Goal: Register for event/course

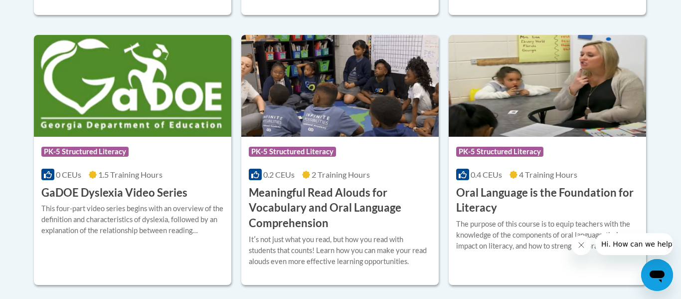
scroll to position [664, 0]
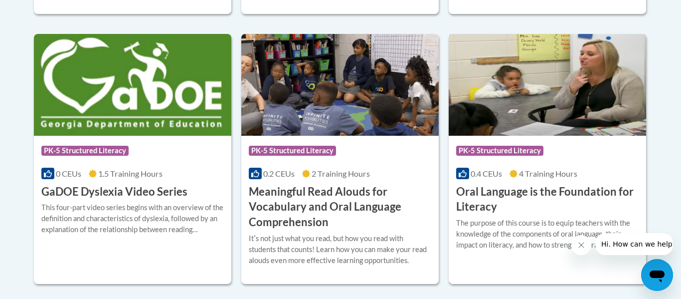
click at [559, 197] on h3 "Oral Language is the Foundation for Literacy" at bounding box center [547, 199] width 182 height 31
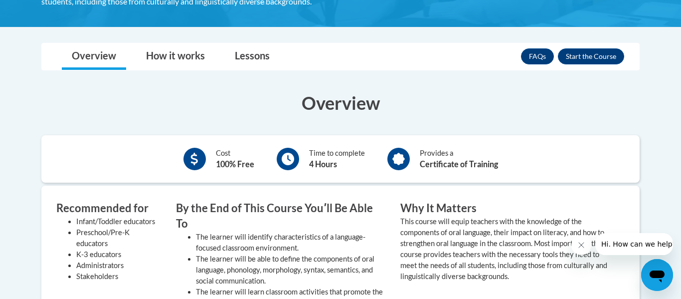
scroll to position [261, 0]
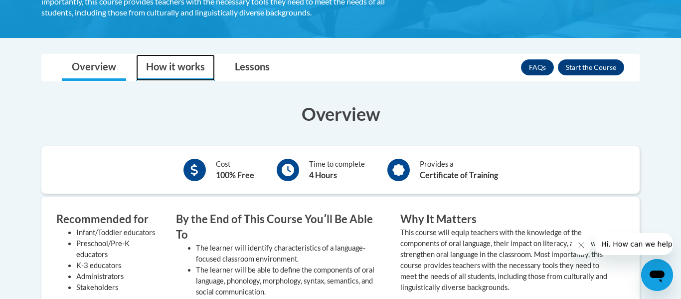
click at [191, 72] on link "How it works" at bounding box center [175, 67] width 79 height 26
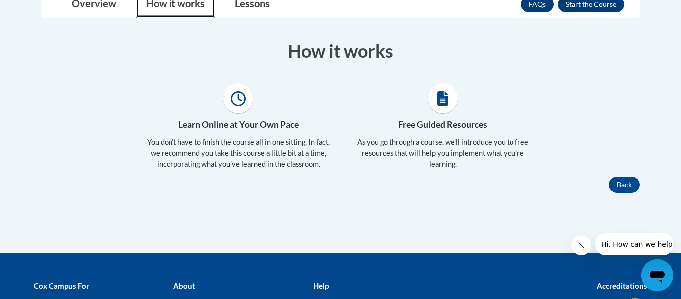
scroll to position [325, 0]
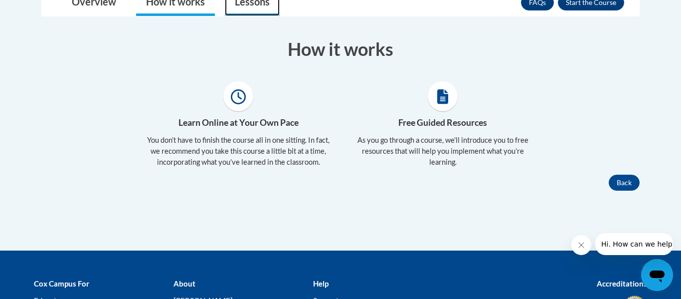
click at [251, 6] on link "Lessons" at bounding box center [252, 3] width 55 height 26
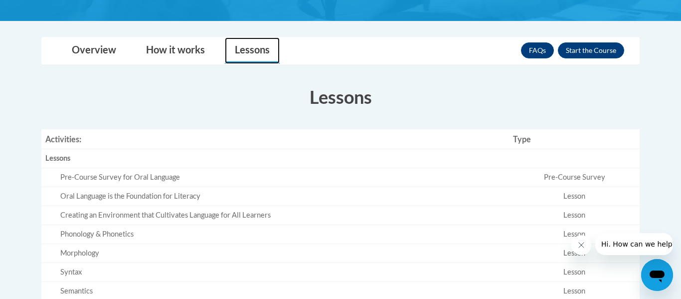
scroll to position [268, 0]
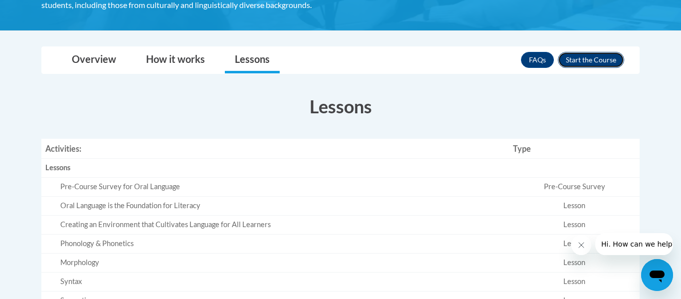
click at [601, 65] on button "Enroll" at bounding box center [591, 60] width 66 height 16
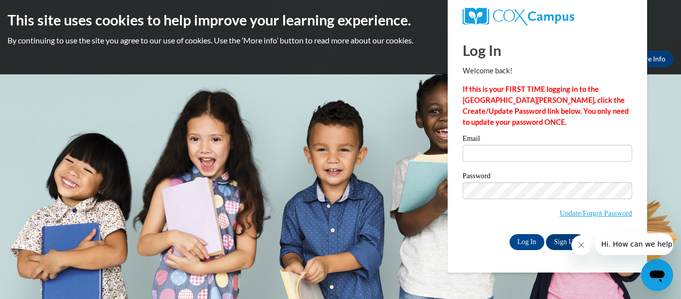
type input "amandavfrancis@gmail.com"
click at [530, 240] on input "Log In" at bounding box center [526, 242] width 35 height 16
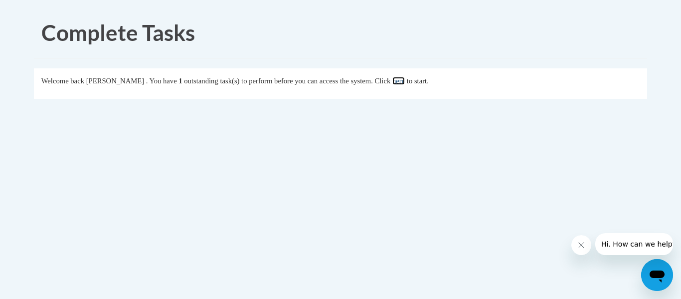
click at [405, 82] on link "here" at bounding box center [398, 81] width 12 height 8
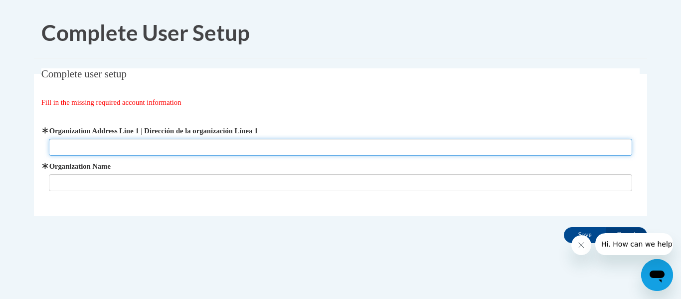
click at [171, 144] on input "Organization Address Line 1 | Dirección de la organización Línea 1" at bounding box center [341, 147] width 584 height 17
type input "Not Applicable"
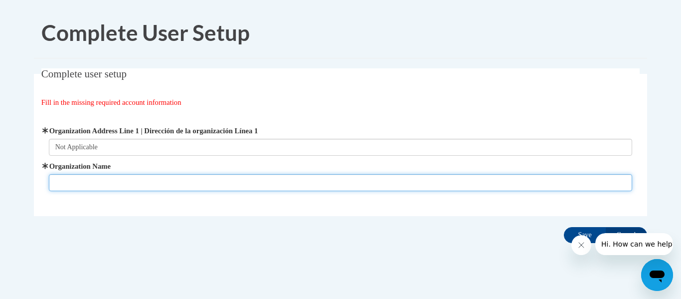
click at [142, 177] on input "Organization Name" at bounding box center [341, 182] width 584 height 17
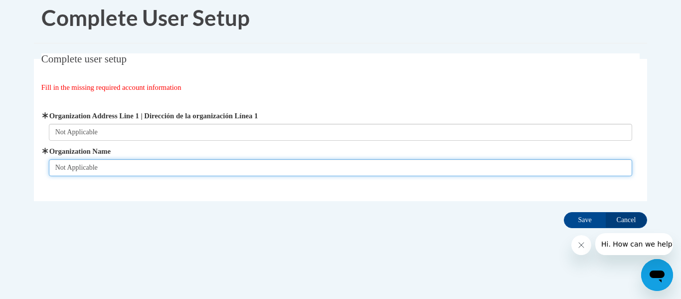
scroll to position [14, 0]
type input "Not Applicable"
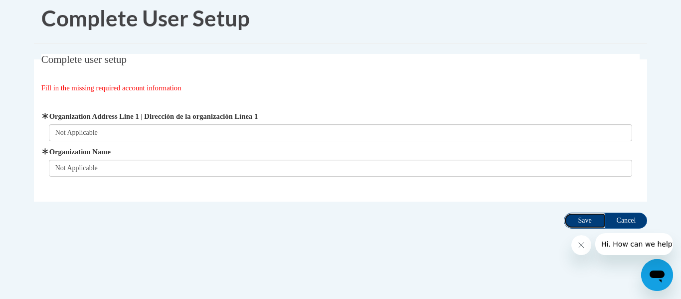
click at [586, 217] on input "Save" at bounding box center [585, 220] width 42 height 16
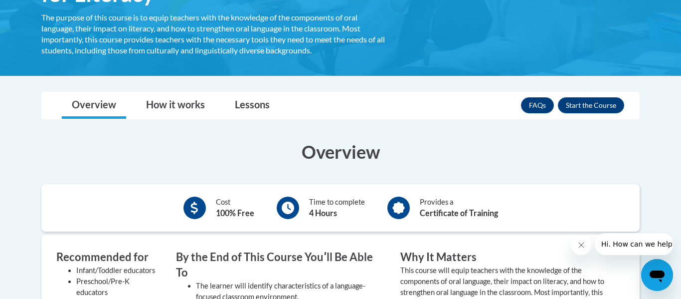
scroll to position [226, 0]
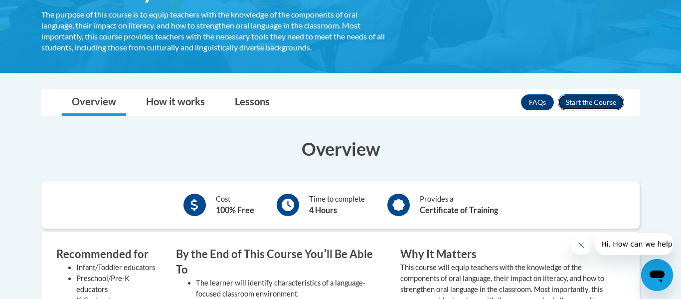
click at [599, 102] on button "Enroll" at bounding box center [591, 102] width 66 height 16
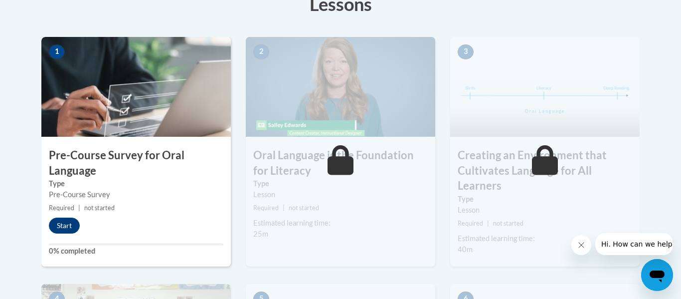
scroll to position [299, 0]
click at [70, 224] on button "Start" at bounding box center [64, 225] width 31 height 16
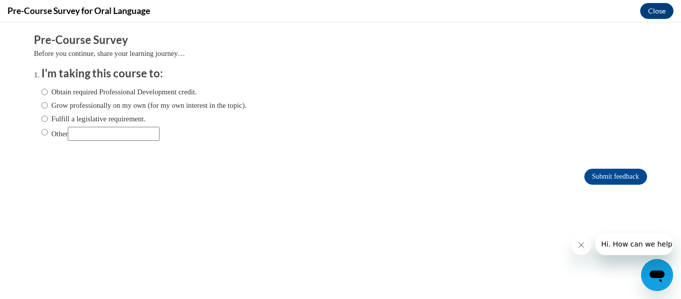
scroll to position [0, 0]
click at [105, 95] on label "Obtain required Professional Development credit." at bounding box center [119, 91] width 156 height 11
click at [48, 95] on input "Obtain required Professional Development credit." at bounding box center [44, 91] width 6 height 11
radio input "true"
click at [44, 92] on input "Obtain required Professional Development credit." at bounding box center [44, 91] width 6 height 11
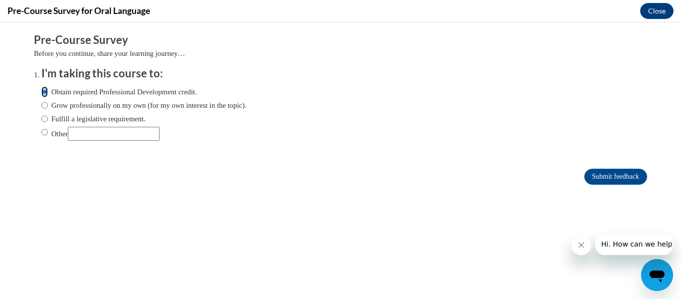
click at [43, 89] on input "Obtain required Professional Development credit." at bounding box center [44, 91] width 6 height 11
click at [45, 91] on input "Obtain required Professional Development credit." at bounding box center [44, 91] width 6 height 11
click at [594, 174] on input "Submit feedback" at bounding box center [615, 176] width 63 height 16
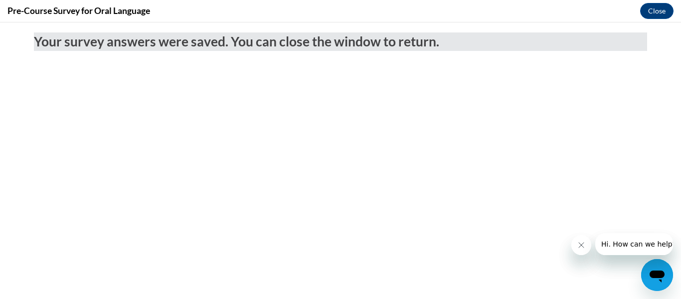
click at [658, 19] on div "Pre-Course Survey for Oral Language Close" at bounding box center [340, 11] width 681 height 22
click at [658, 14] on button "Close" at bounding box center [656, 11] width 33 height 16
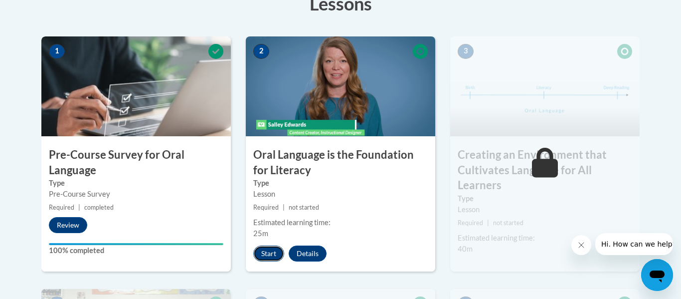
click at [267, 254] on button "Start" at bounding box center [268, 253] width 31 height 16
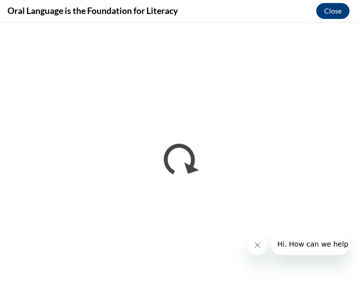
click at [259, 247] on icon "Close message from company" at bounding box center [258, 245] width 8 height 8
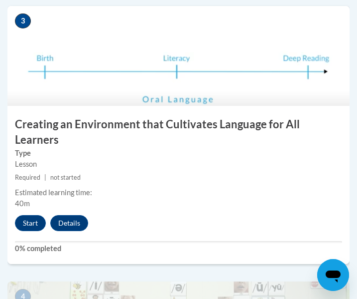
scroll to position [848, 0]
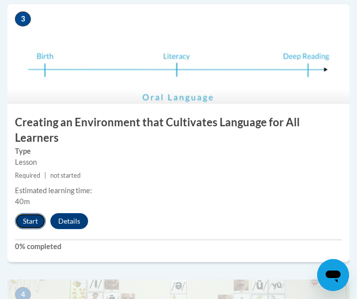
click at [33, 213] on button "Start" at bounding box center [30, 221] width 31 height 16
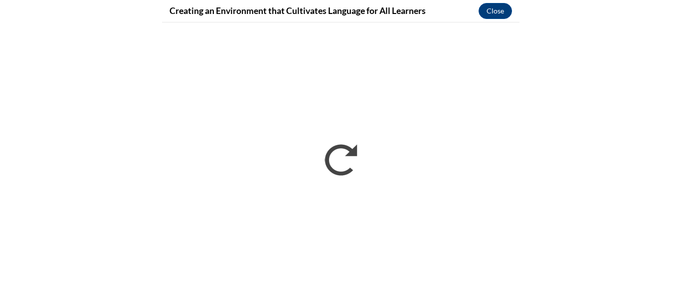
scroll to position [0, 0]
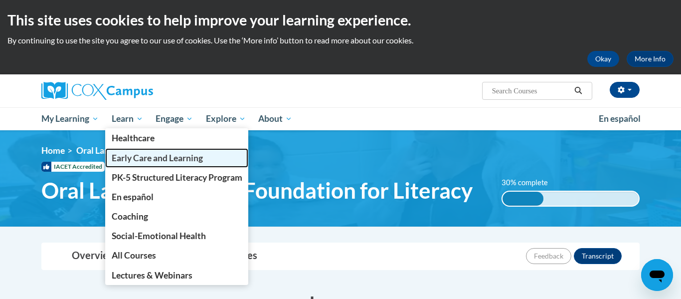
click at [164, 162] on span "Early Care and Learning" at bounding box center [157, 158] width 91 height 10
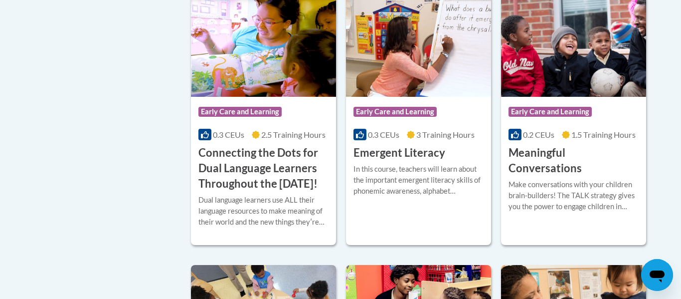
scroll to position [681, 0]
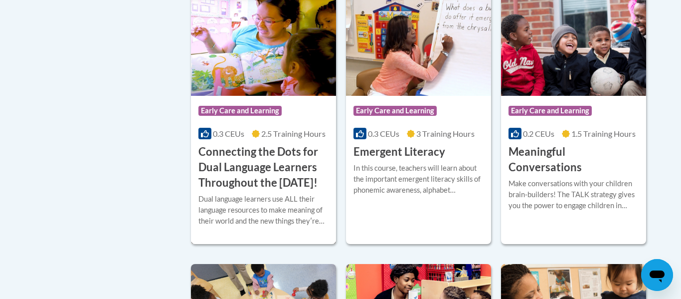
click at [265, 179] on h3 "Connecting the Dots for Dual Language Learners Throughout the [DATE]!" at bounding box center [263, 167] width 130 height 46
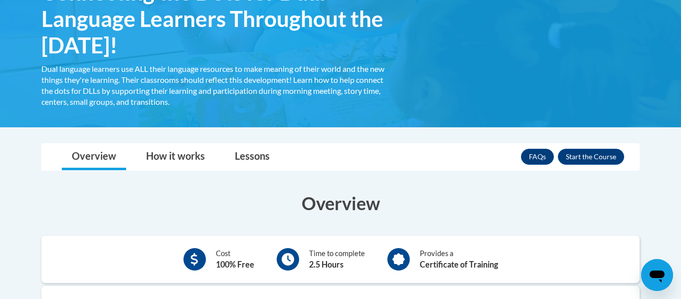
scroll to position [197, 0]
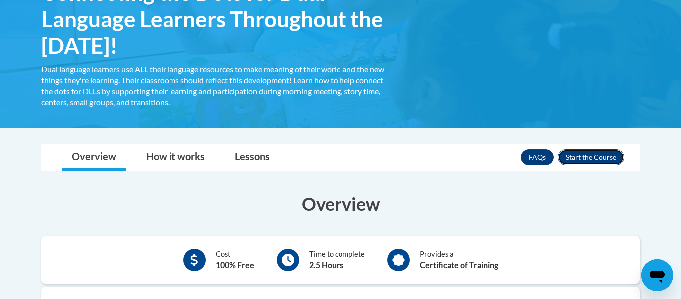
click at [580, 162] on button "Enroll" at bounding box center [591, 157] width 66 height 16
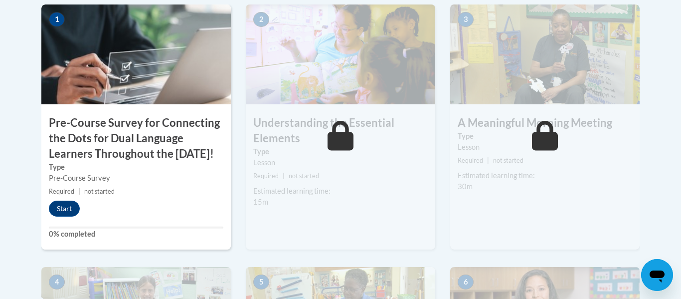
scroll to position [355, 0]
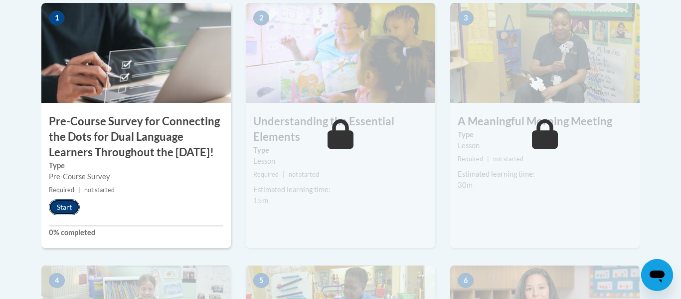
click at [66, 215] on button "Start" at bounding box center [64, 207] width 31 height 16
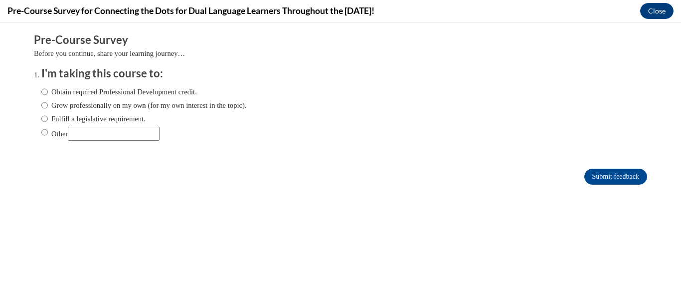
scroll to position [0, 0]
click at [130, 91] on label "Obtain required Professional Development credit." at bounding box center [119, 91] width 156 height 11
click at [48, 91] on input "Obtain required Professional Development credit." at bounding box center [44, 91] width 6 height 11
radio input "true"
click at [612, 172] on input "Submit feedback" at bounding box center [615, 176] width 63 height 16
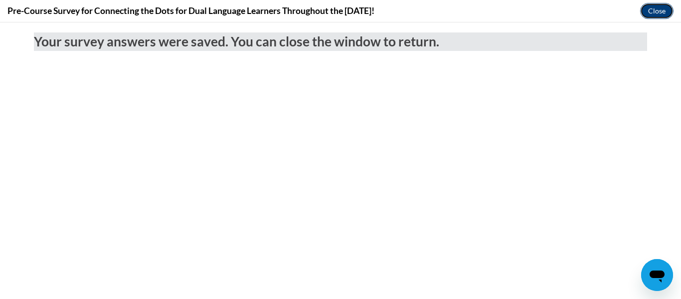
click at [653, 15] on button "Close" at bounding box center [656, 11] width 33 height 16
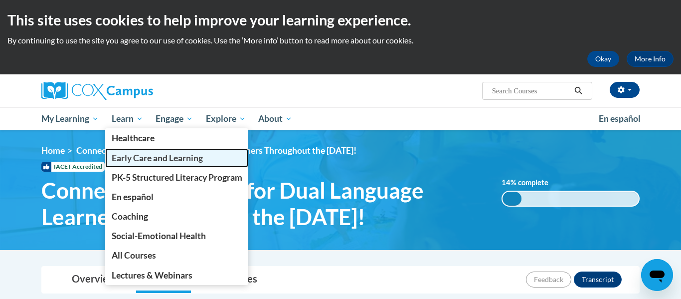
click at [167, 162] on span "Early Care and Learning" at bounding box center [157, 158] width 91 height 10
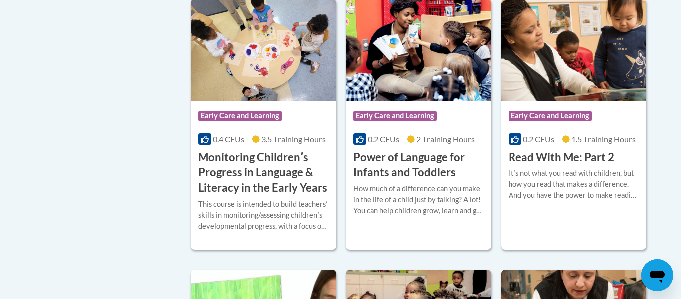
scroll to position [947, 0]
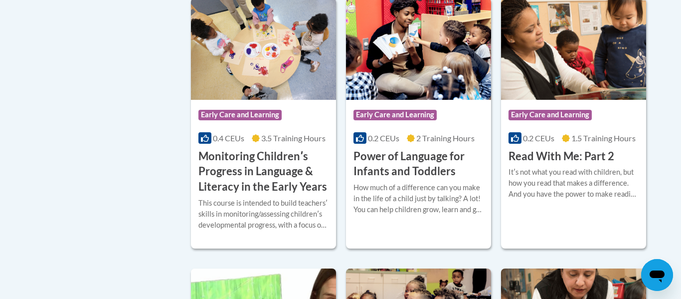
click at [661, 218] on body "This site uses cookies to help improve your learning experience. By continuing …" at bounding box center [340, 43] width 681 height 1981
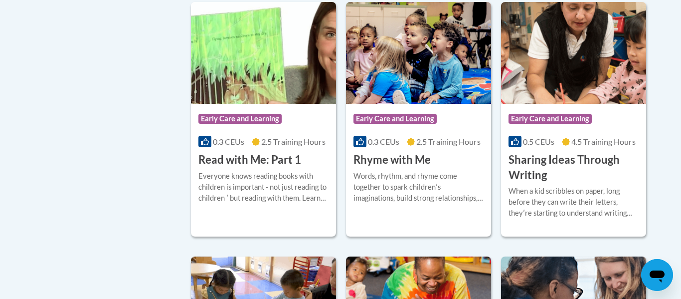
scroll to position [1214, 0]
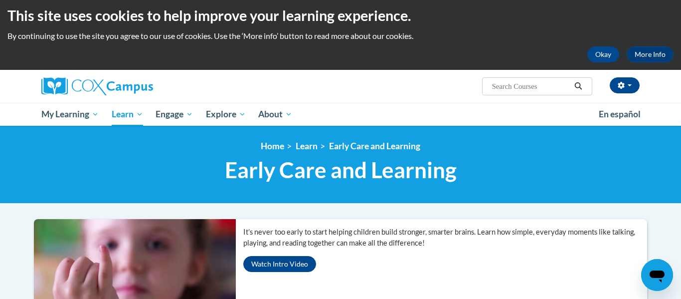
scroll to position [4, 0]
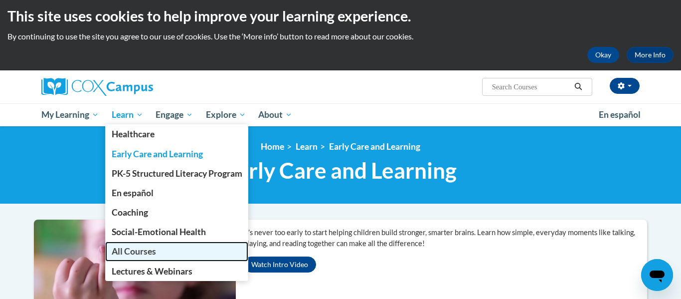
click at [147, 250] on span "All Courses" at bounding box center [134, 251] width 44 height 10
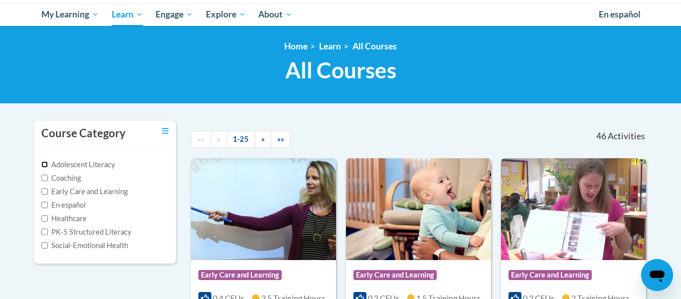
click at [46, 163] on input "Adolescent Literacy" at bounding box center [44, 164] width 6 height 6
checkbox input "true"
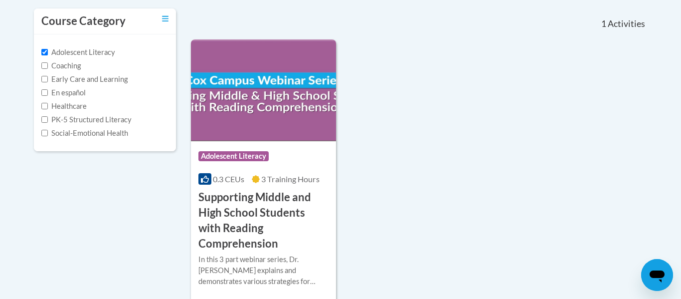
scroll to position [239, 0]
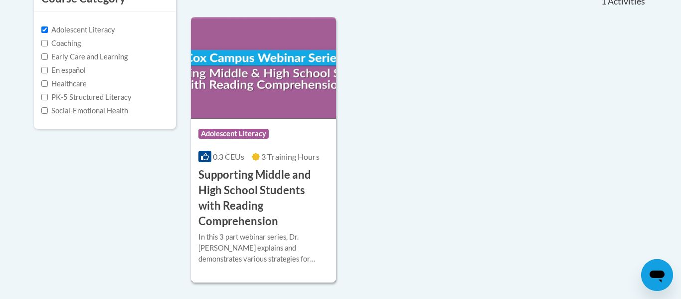
click at [301, 197] on h3 "Supporting Middle and High School Students with Reading Comprehension" at bounding box center [263, 197] width 130 height 61
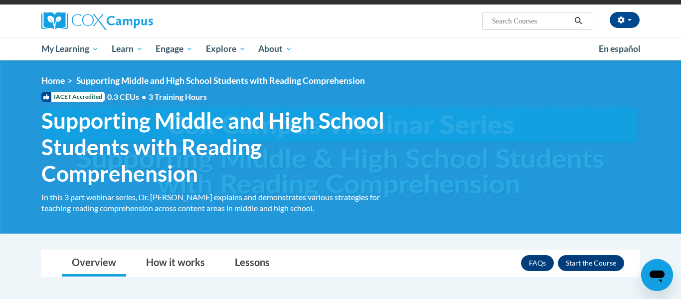
scroll to position [86, 0]
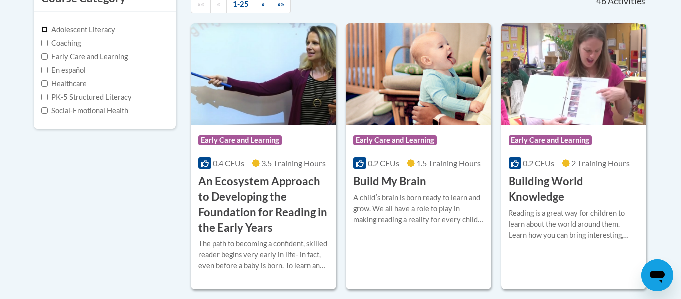
click at [46, 30] on input "Adolescent Literacy" at bounding box center [44, 29] width 6 height 6
checkbox input "true"
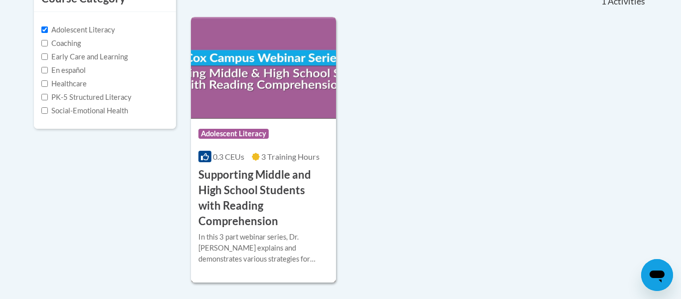
click at [277, 175] on h3 "Supporting Middle and High School Students with Reading Comprehension" at bounding box center [263, 197] width 130 height 61
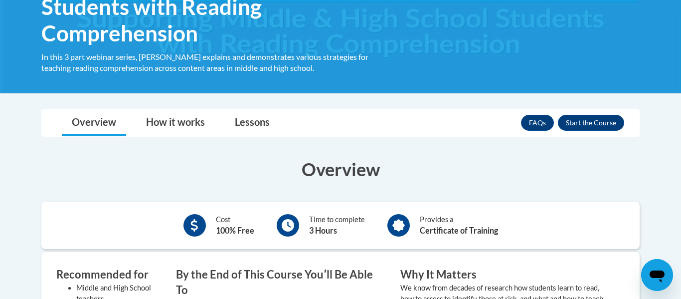
scroll to position [209, 0]
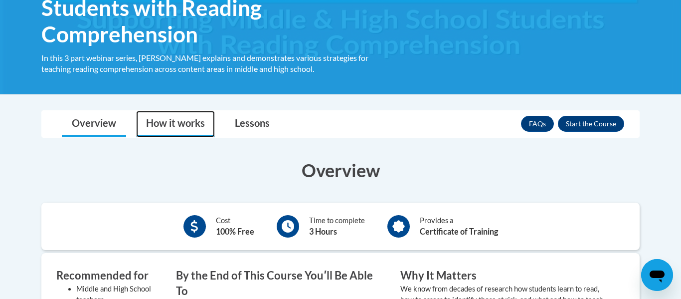
click at [174, 128] on link "How it works" at bounding box center [175, 124] width 79 height 26
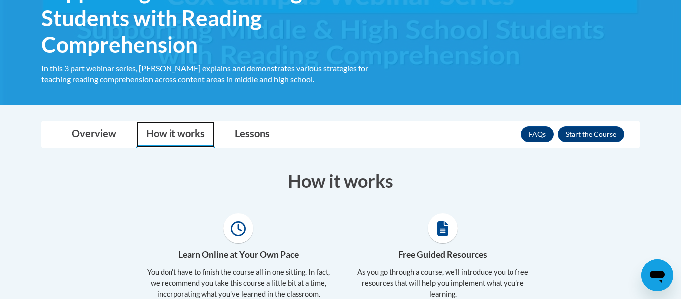
scroll to position [195, 0]
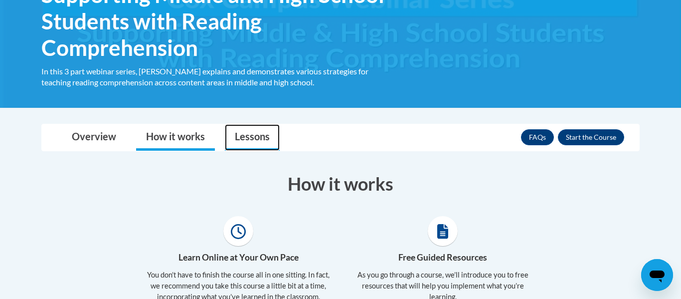
click at [252, 132] on link "Lessons" at bounding box center [252, 137] width 55 height 26
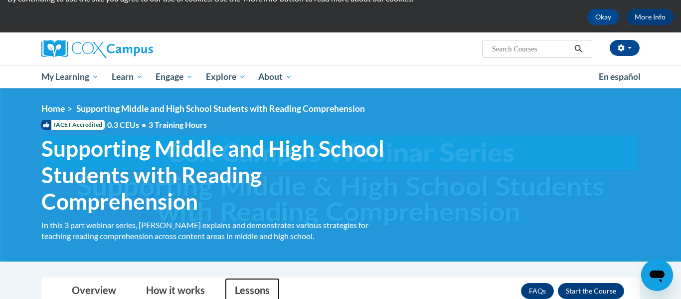
scroll to position [0, 0]
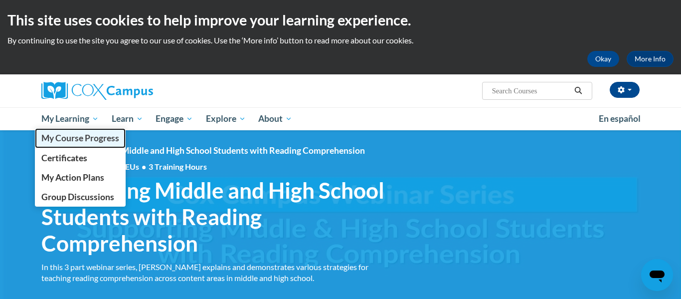
click at [77, 140] on span "My Course Progress" at bounding box center [80, 138] width 78 height 10
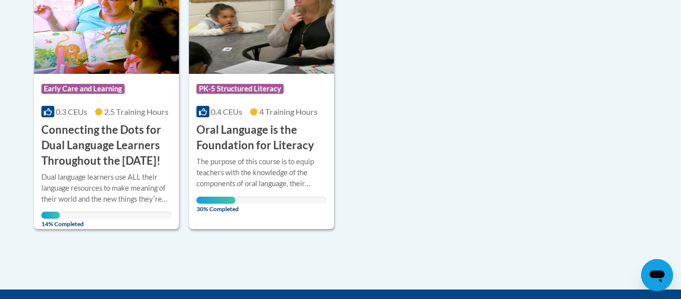
scroll to position [284, 0]
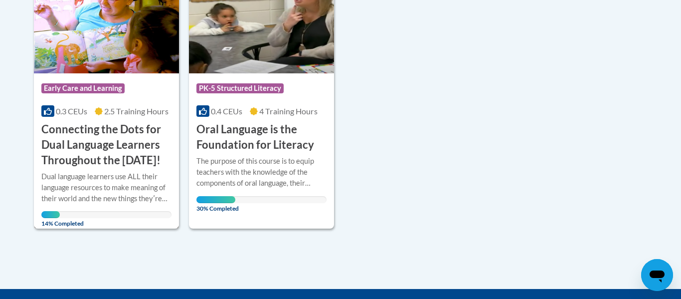
click at [124, 186] on div "Dual language learners use ALL their language resources to make meaning of thei…" at bounding box center [106, 187] width 130 height 33
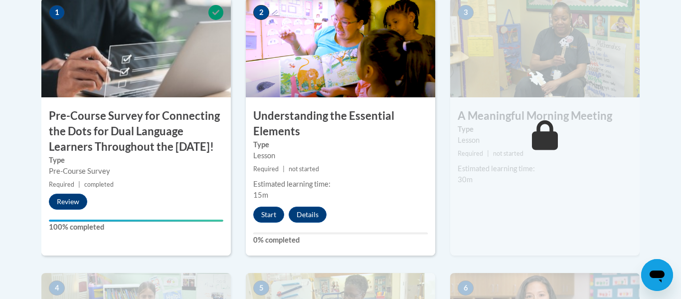
scroll to position [370, 0]
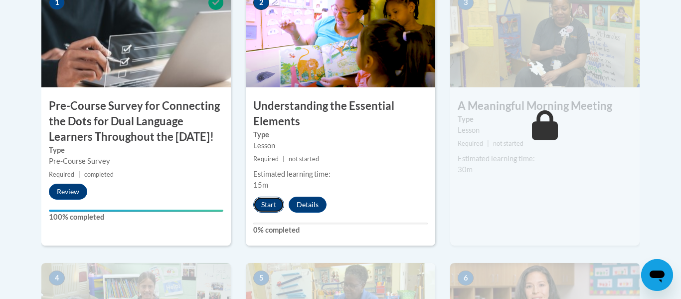
click at [268, 208] on button "Start" at bounding box center [268, 204] width 31 height 16
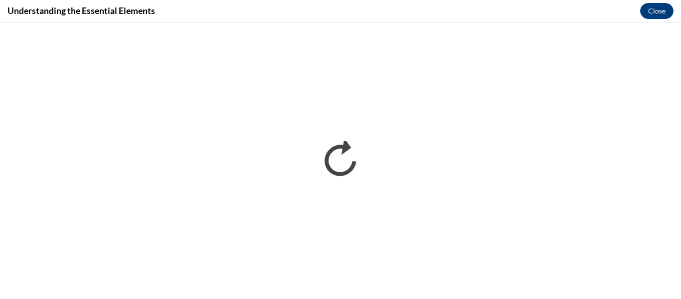
scroll to position [0, 0]
